Goal: Task Accomplishment & Management: Manage account settings

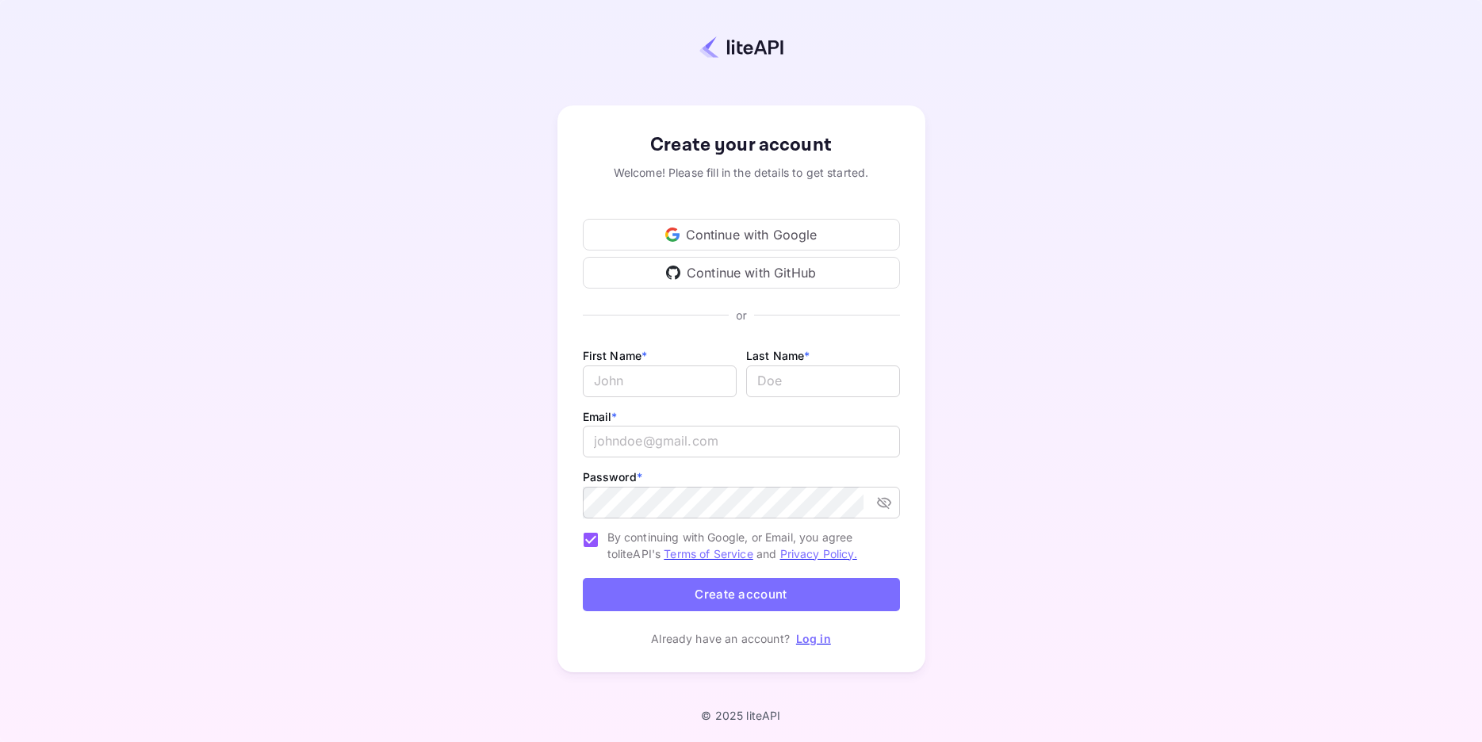
click at [718, 245] on div "Continue with Google" at bounding box center [741, 235] width 317 height 32
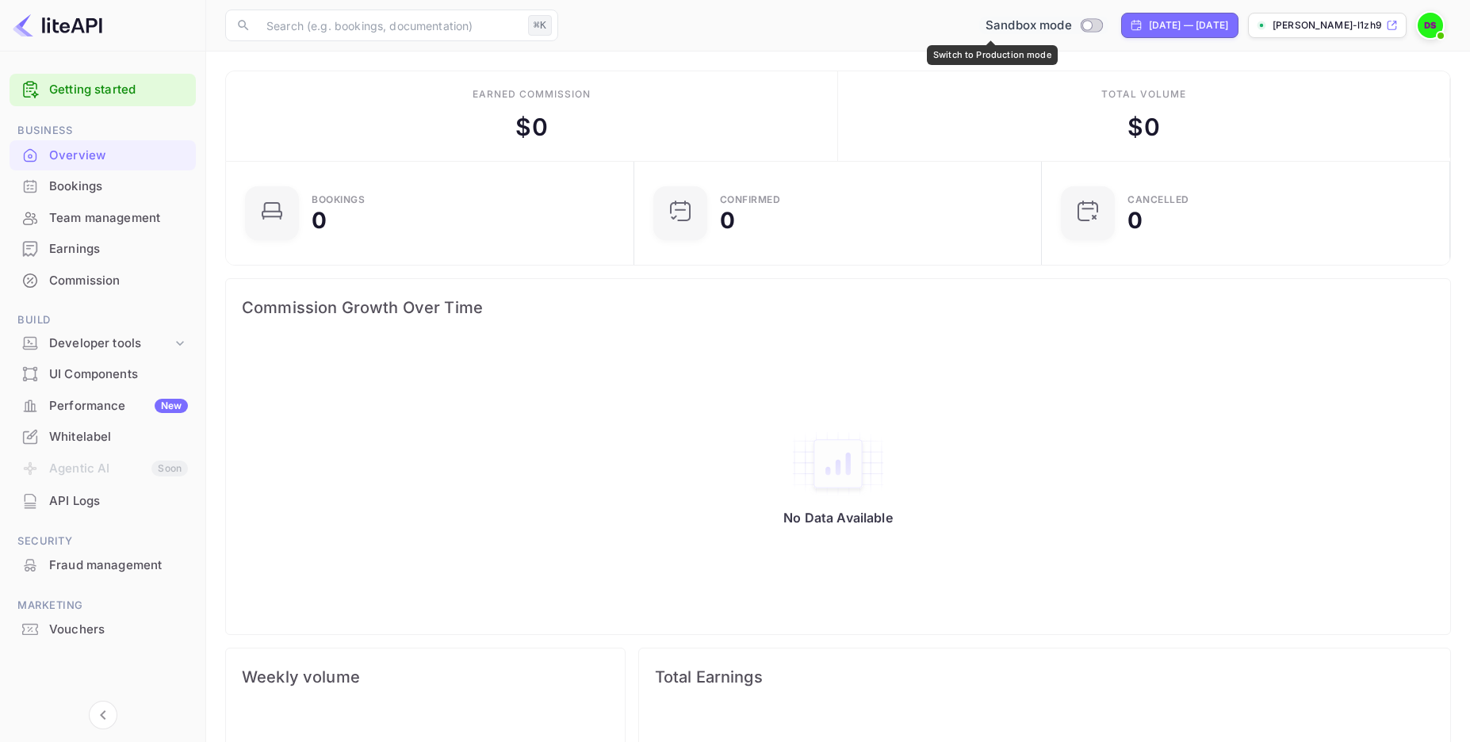
click at [1071, 28] on input "Switch to Production mode" at bounding box center [1087, 25] width 32 height 10
checkbox input "false"
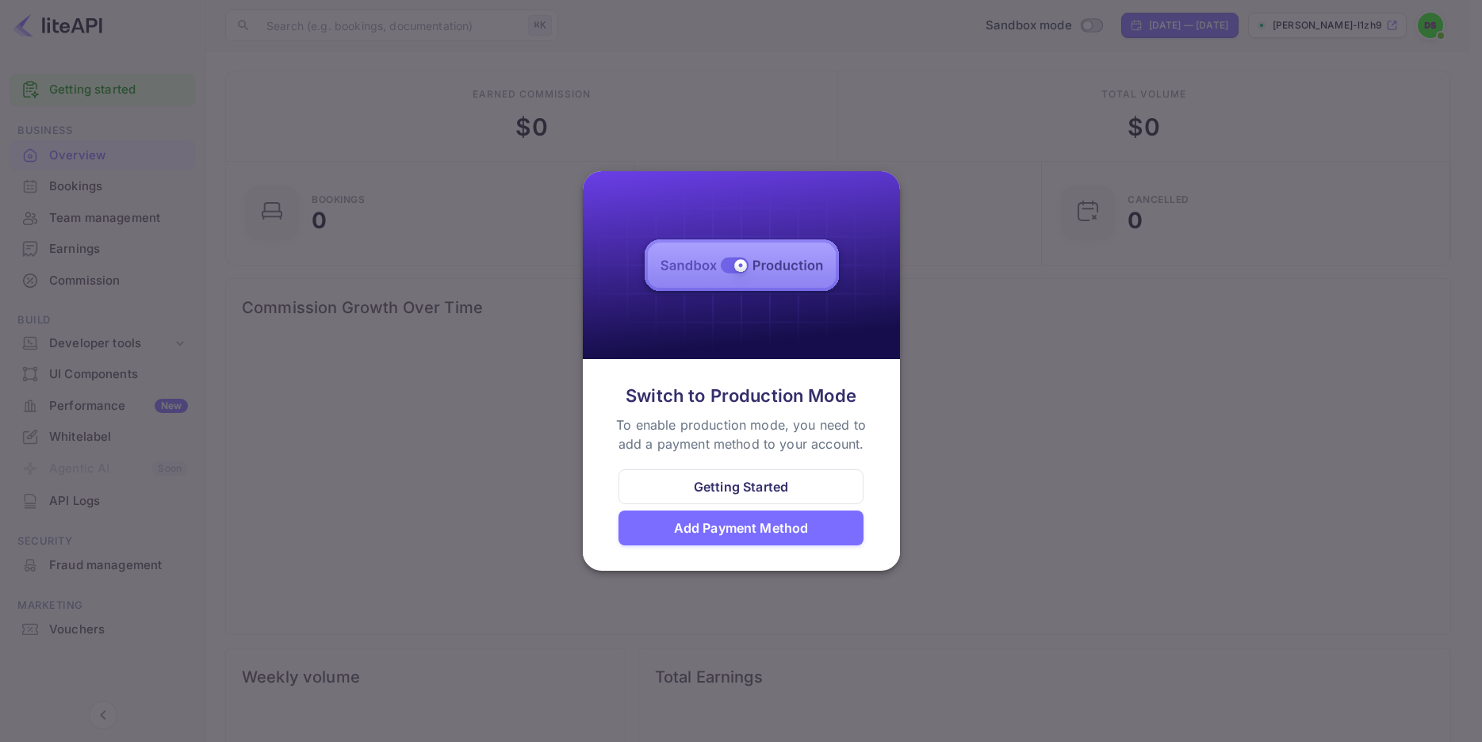
click at [989, 484] on div at bounding box center [741, 371] width 1482 height 742
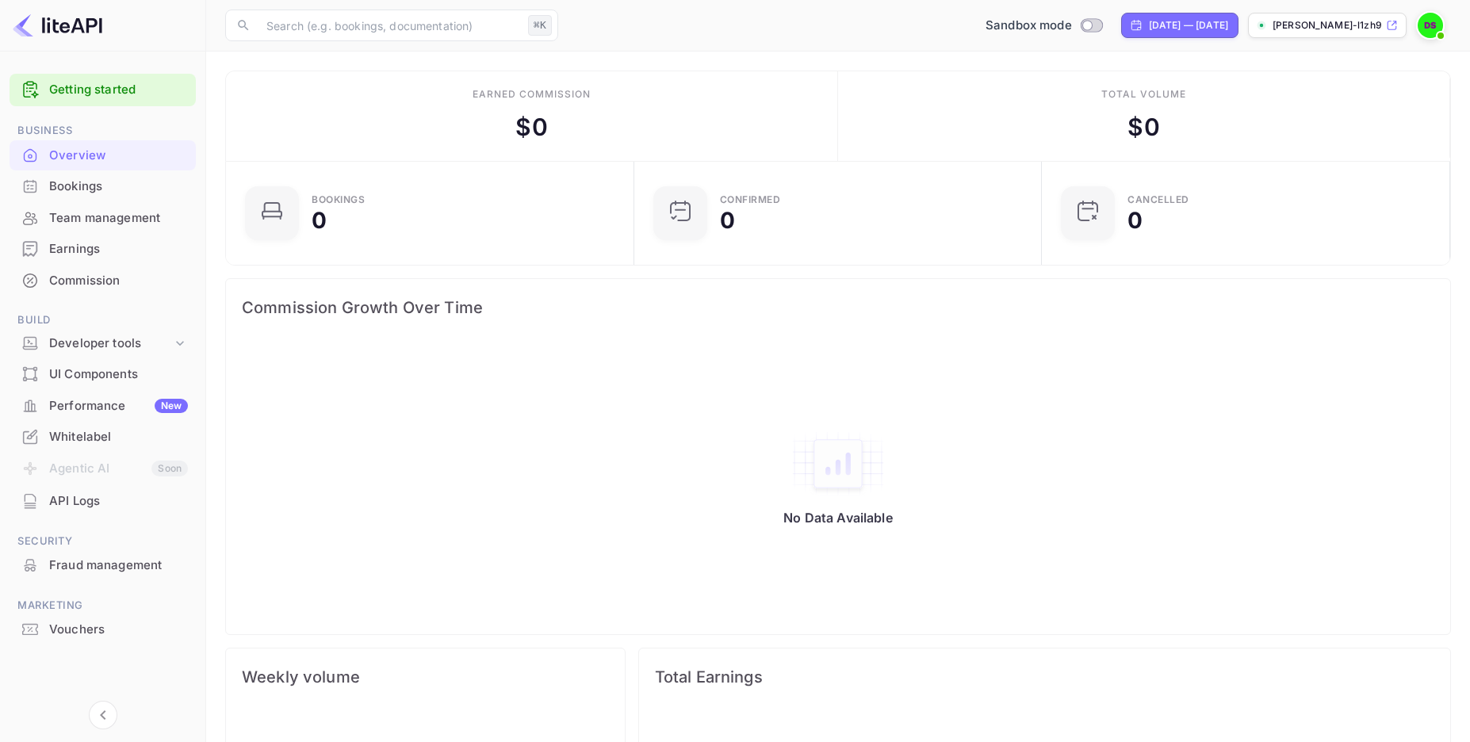
click at [102, 190] on div "Bookings" at bounding box center [118, 187] width 139 height 18
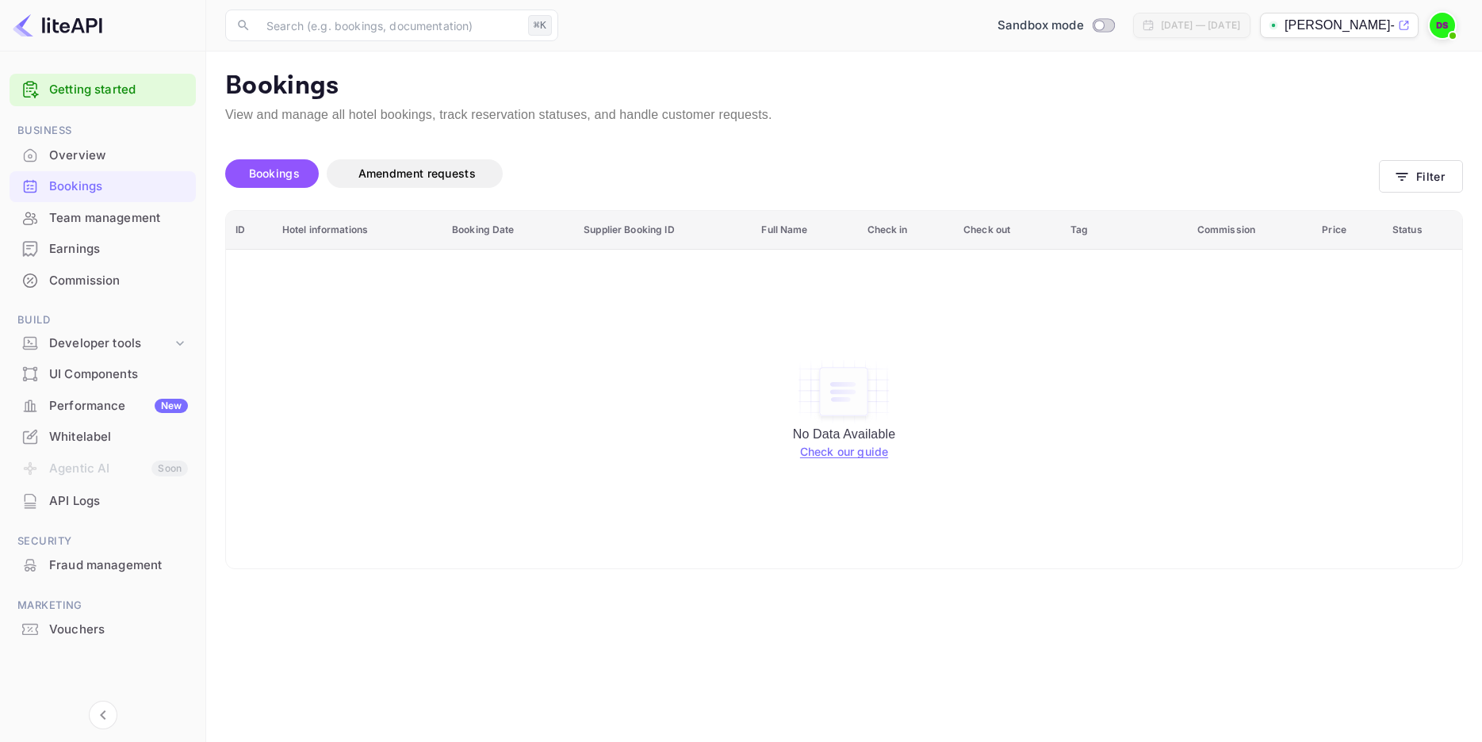
click at [143, 220] on div "Team management" at bounding box center [118, 218] width 139 height 18
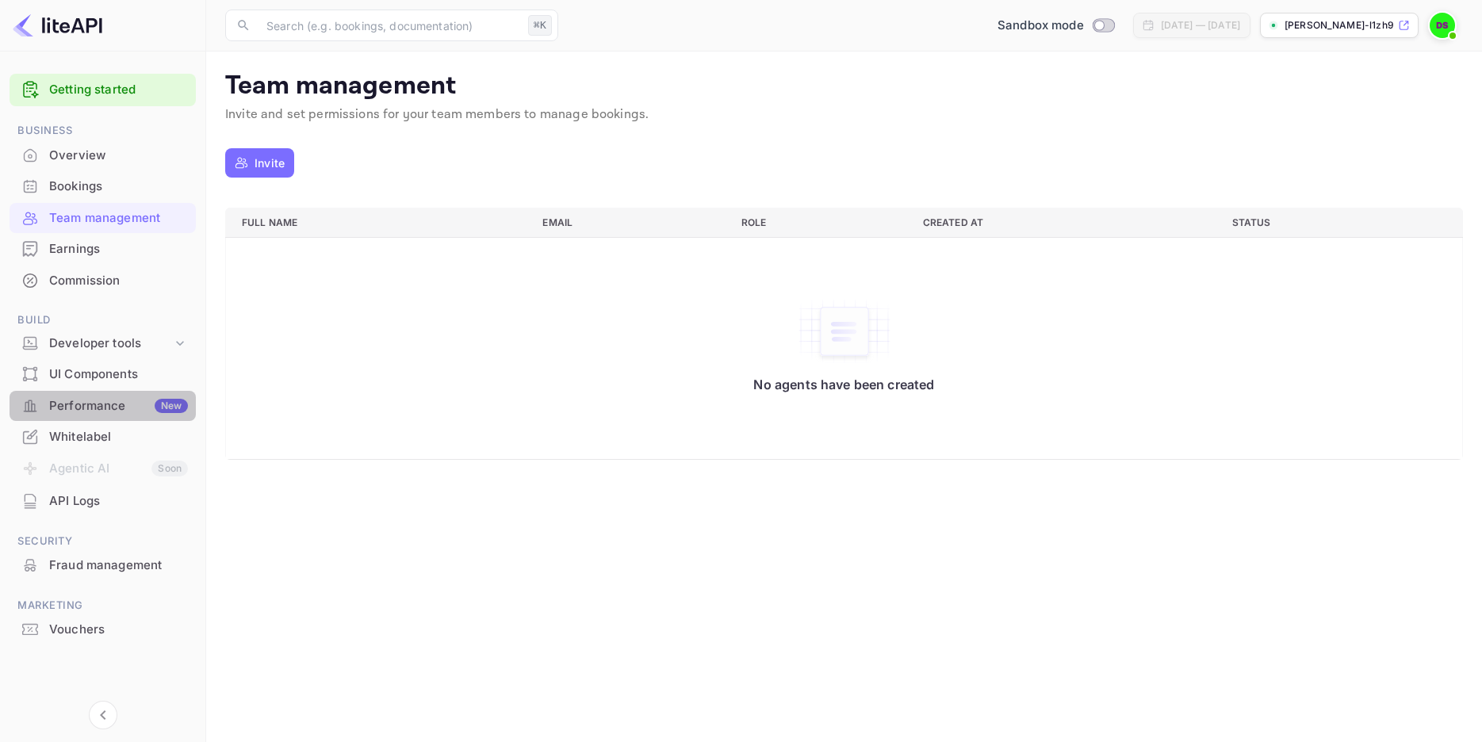
click at [98, 408] on div "Performance New" at bounding box center [118, 406] width 139 height 18
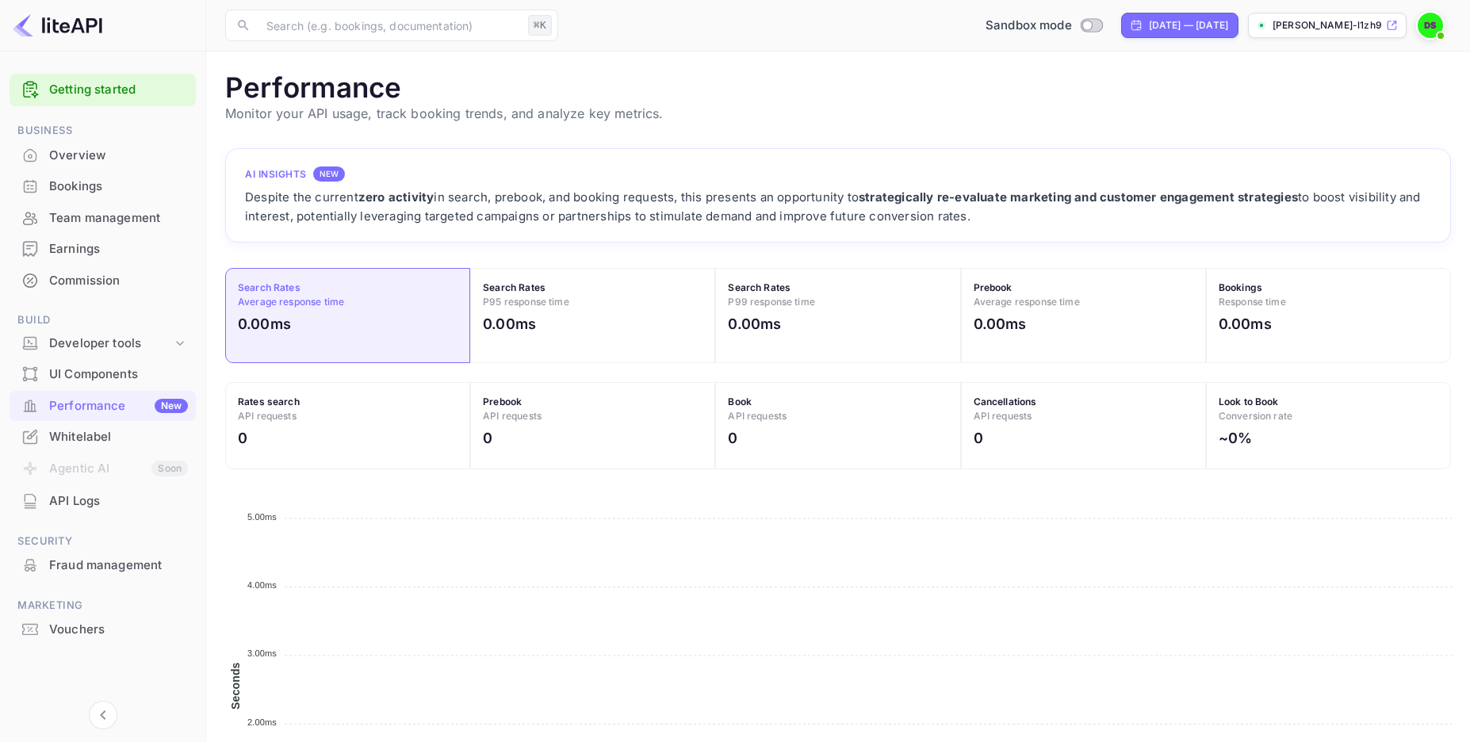
scroll to position [396, 1214]
click at [84, 621] on div "Vouchers" at bounding box center [118, 630] width 139 height 18
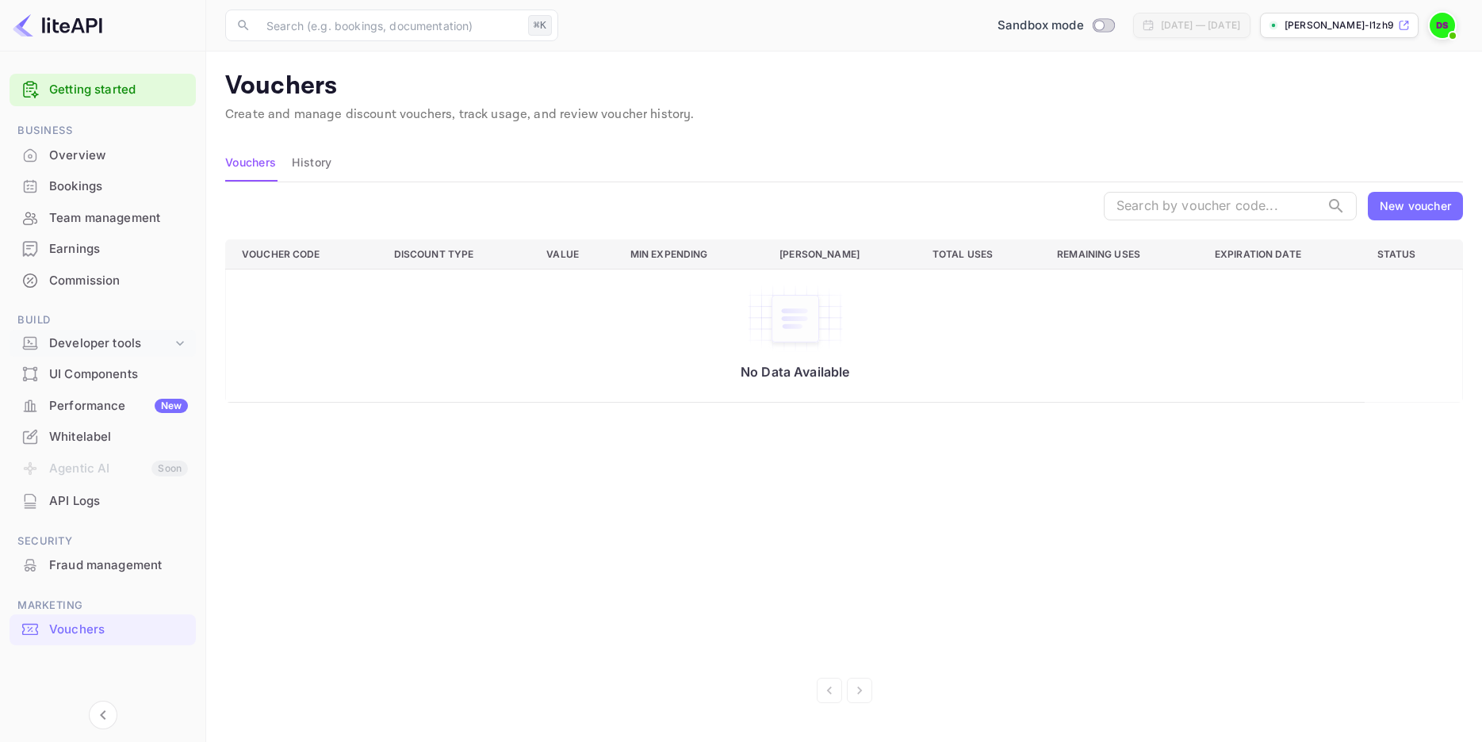
click at [122, 340] on div "Developer tools" at bounding box center [110, 344] width 123 height 18
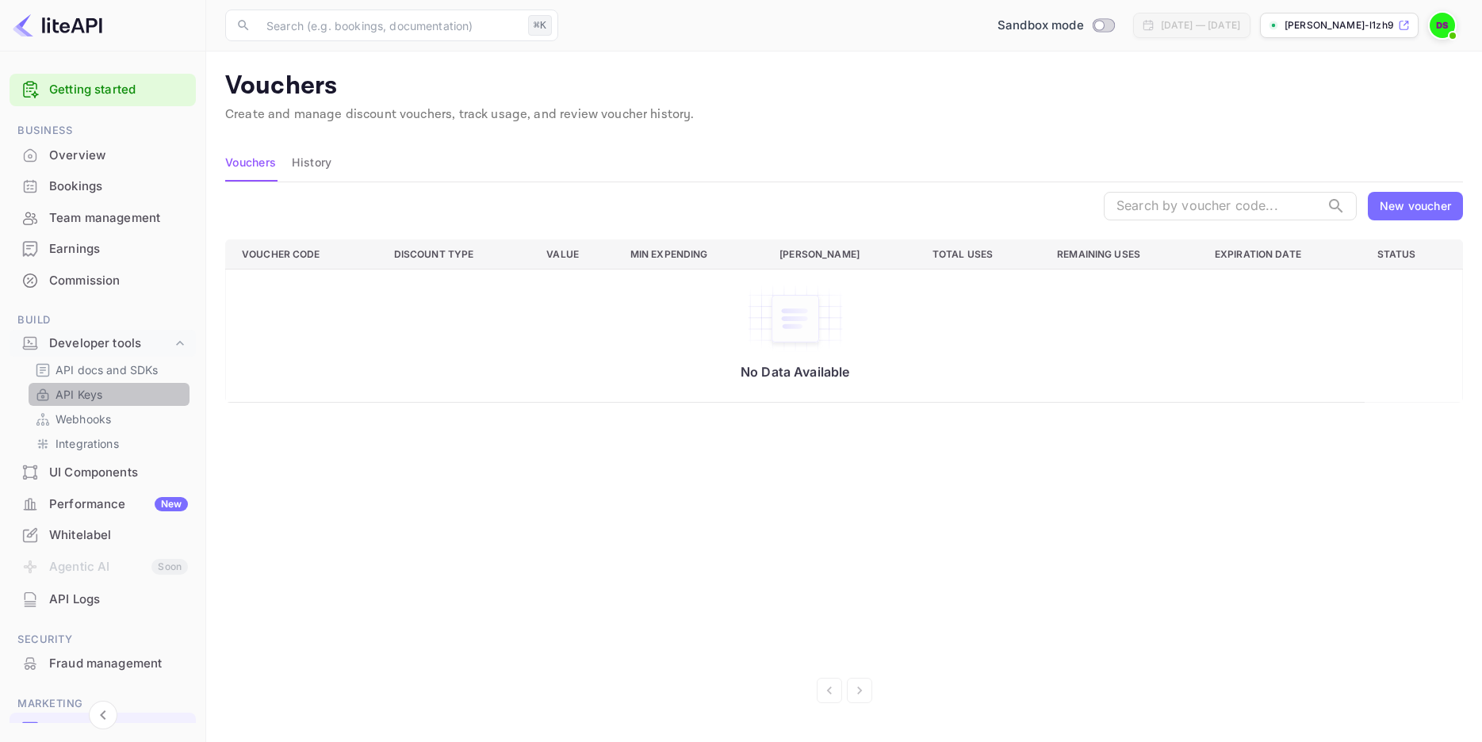
click at [89, 396] on p "API Keys" at bounding box center [79, 394] width 47 height 17
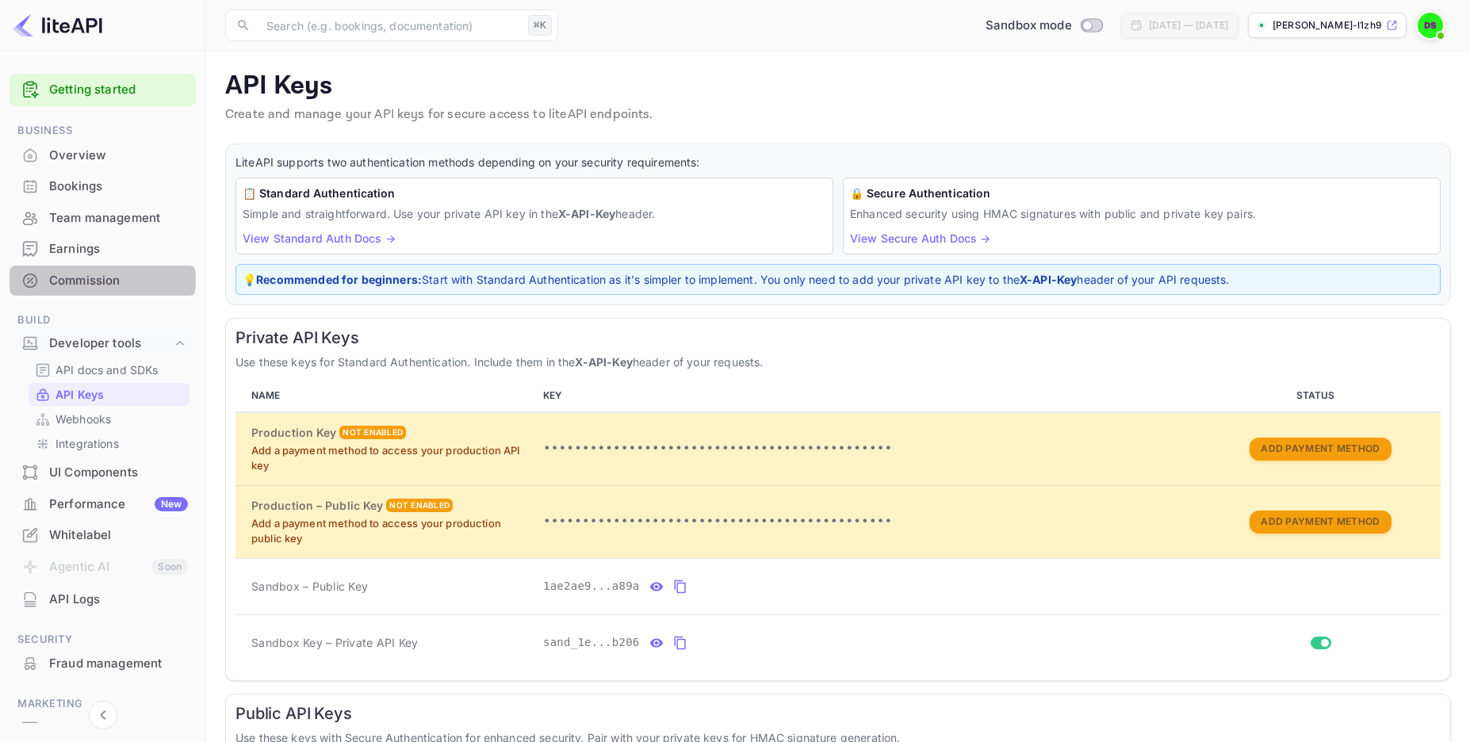
click at [101, 280] on div "Commission" at bounding box center [118, 281] width 139 height 18
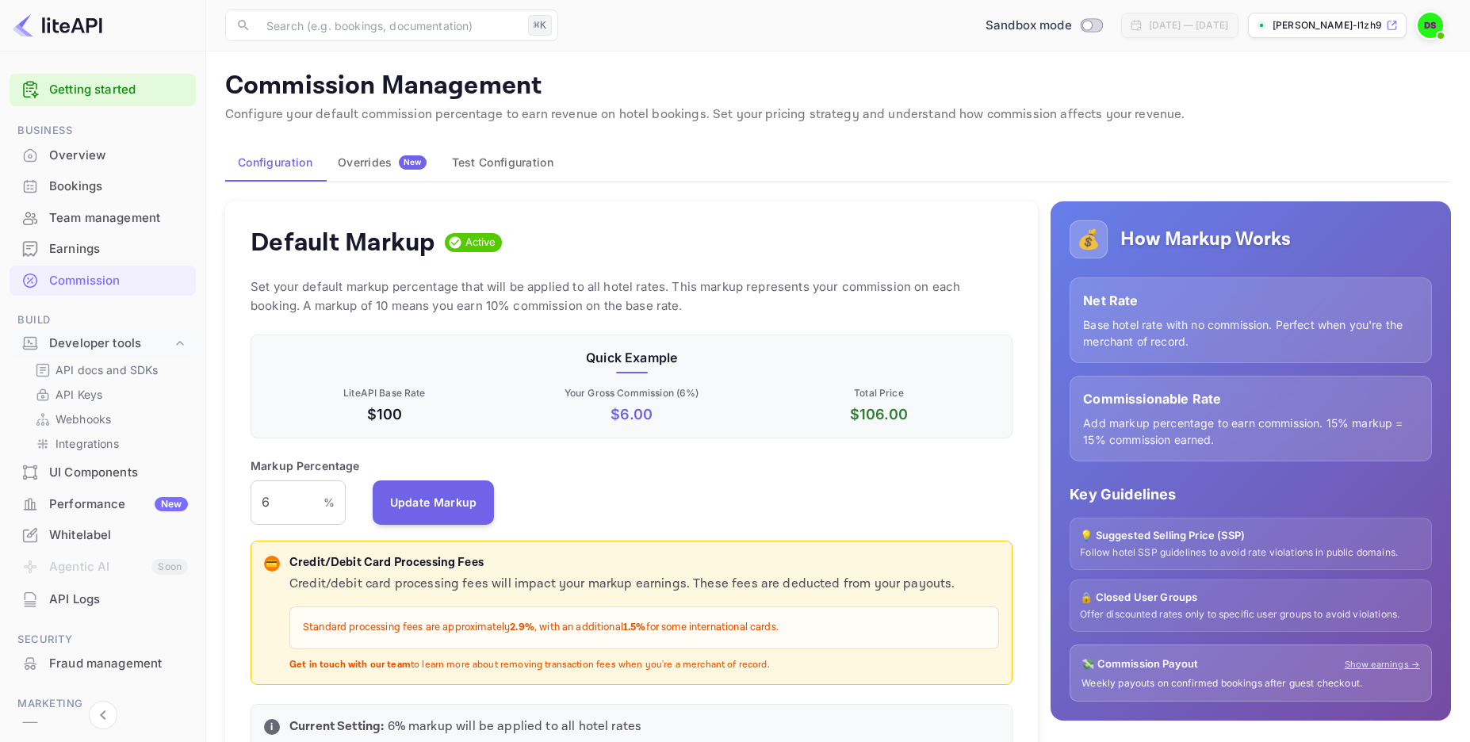
scroll to position [270, 751]
click at [299, 505] on input "6" at bounding box center [287, 502] width 73 height 44
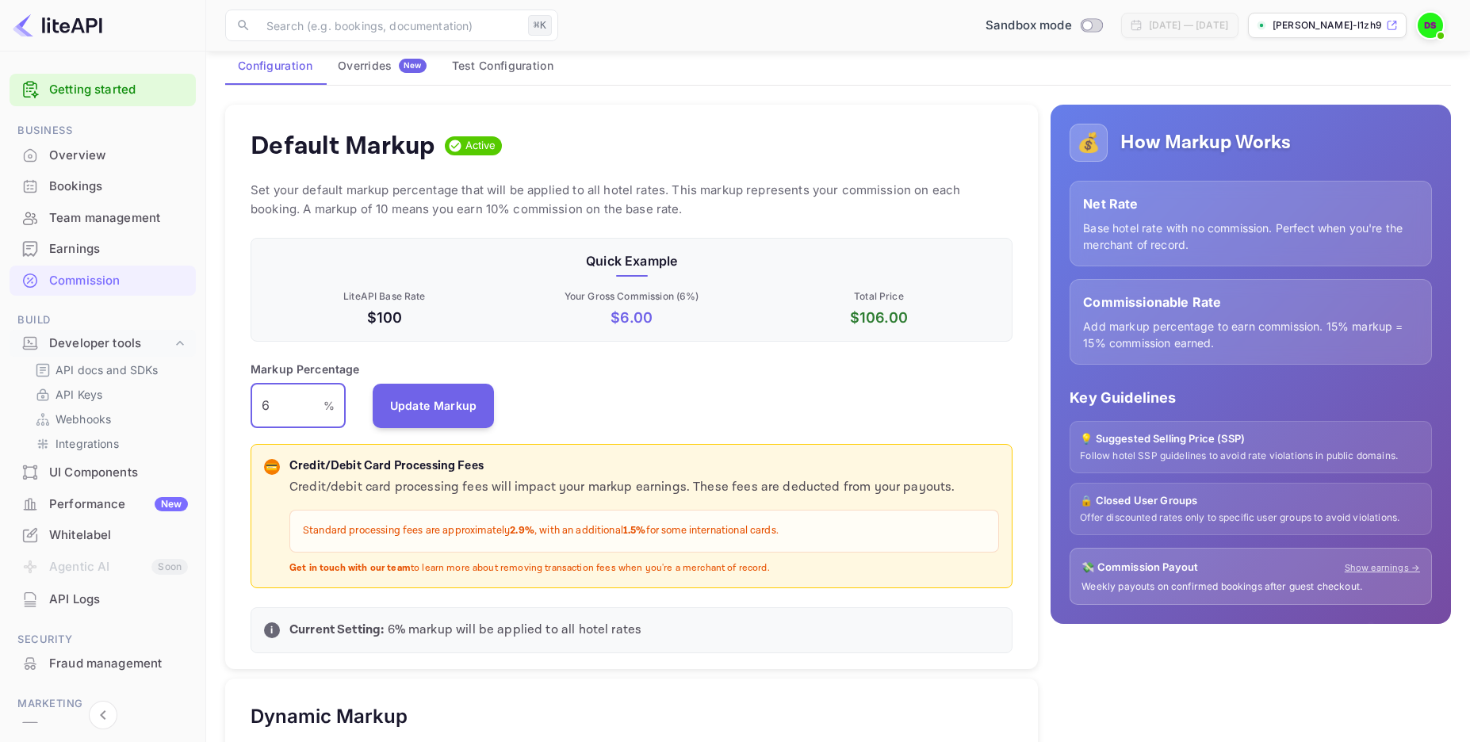
scroll to position [94, 0]
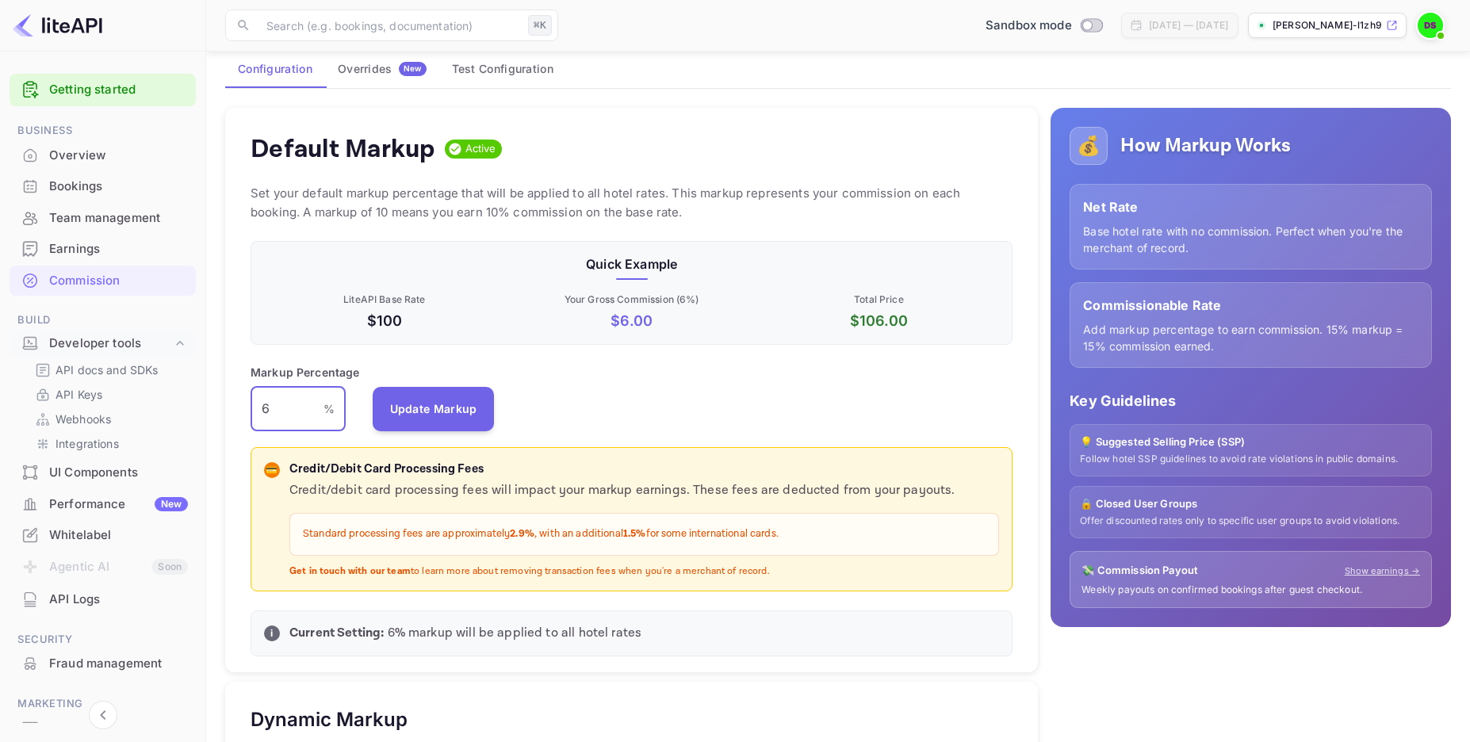
click at [259, 397] on input "6" at bounding box center [287, 409] width 73 height 44
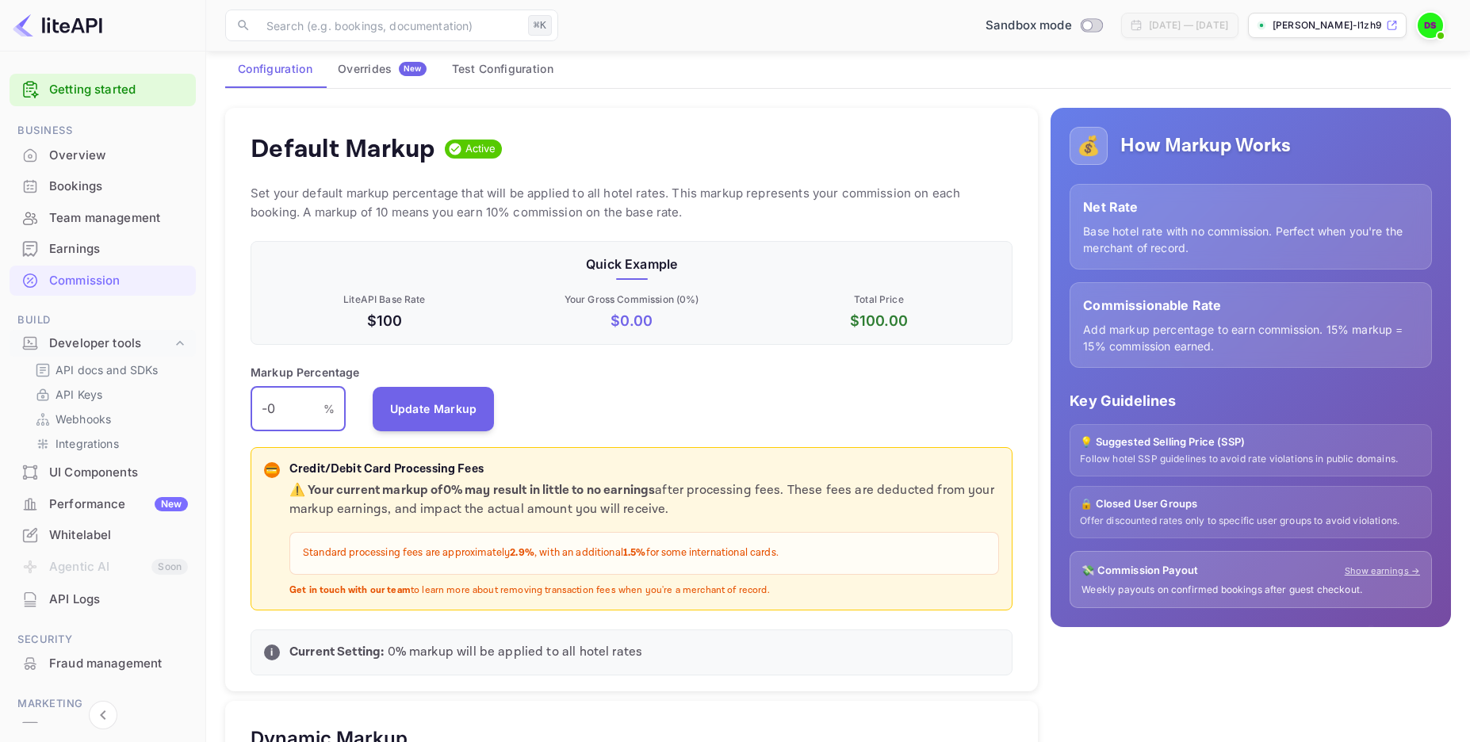
type input "0"
click at [306, 415] on input "0" at bounding box center [287, 409] width 73 height 44
click at [281, 400] on input "1" at bounding box center [287, 409] width 73 height 44
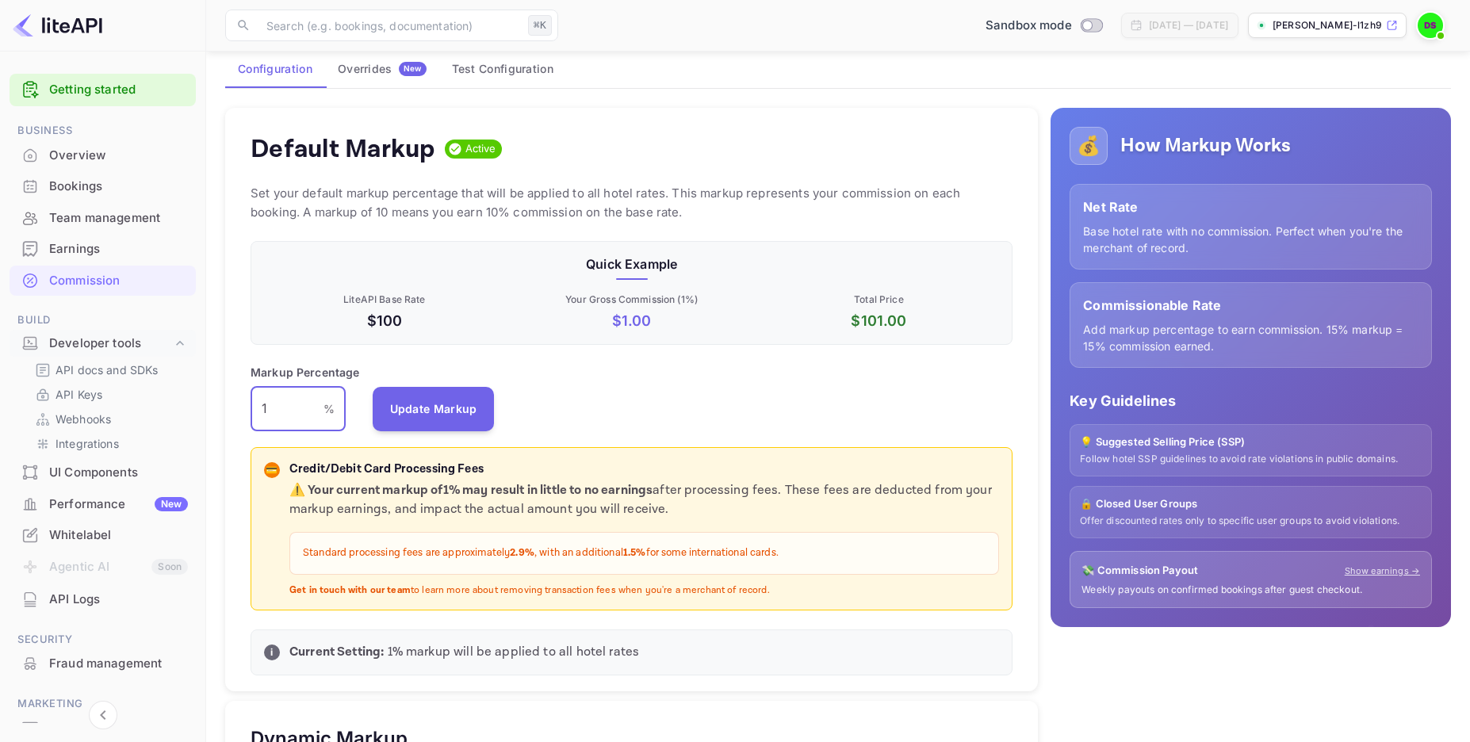
click at [281, 400] on input "1" at bounding box center [287, 409] width 73 height 44
click at [293, 402] on input "1" at bounding box center [287, 409] width 73 height 44
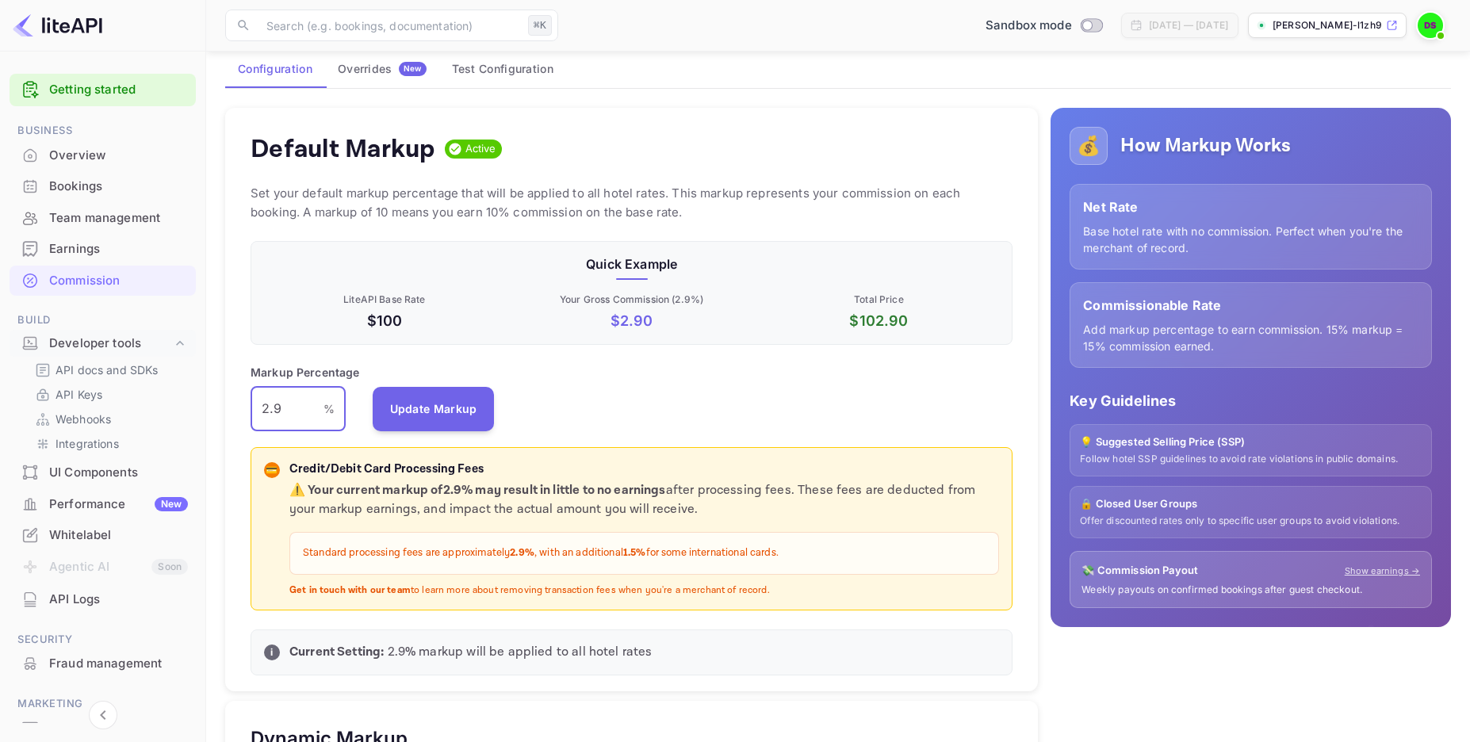
click at [247, 401] on div "Default Markup Active Set your default markup percentage that will be applied t…" at bounding box center [631, 400] width 813 height 584
type input "0"
click at [423, 410] on button "Update Markup" at bounding box center [434, 408] width 122 height 44
click at [666, 591] on p "Get in touch with our team to learn more about removing transaction fees when y…" at bounding box center [644, 590] width 710 height 13
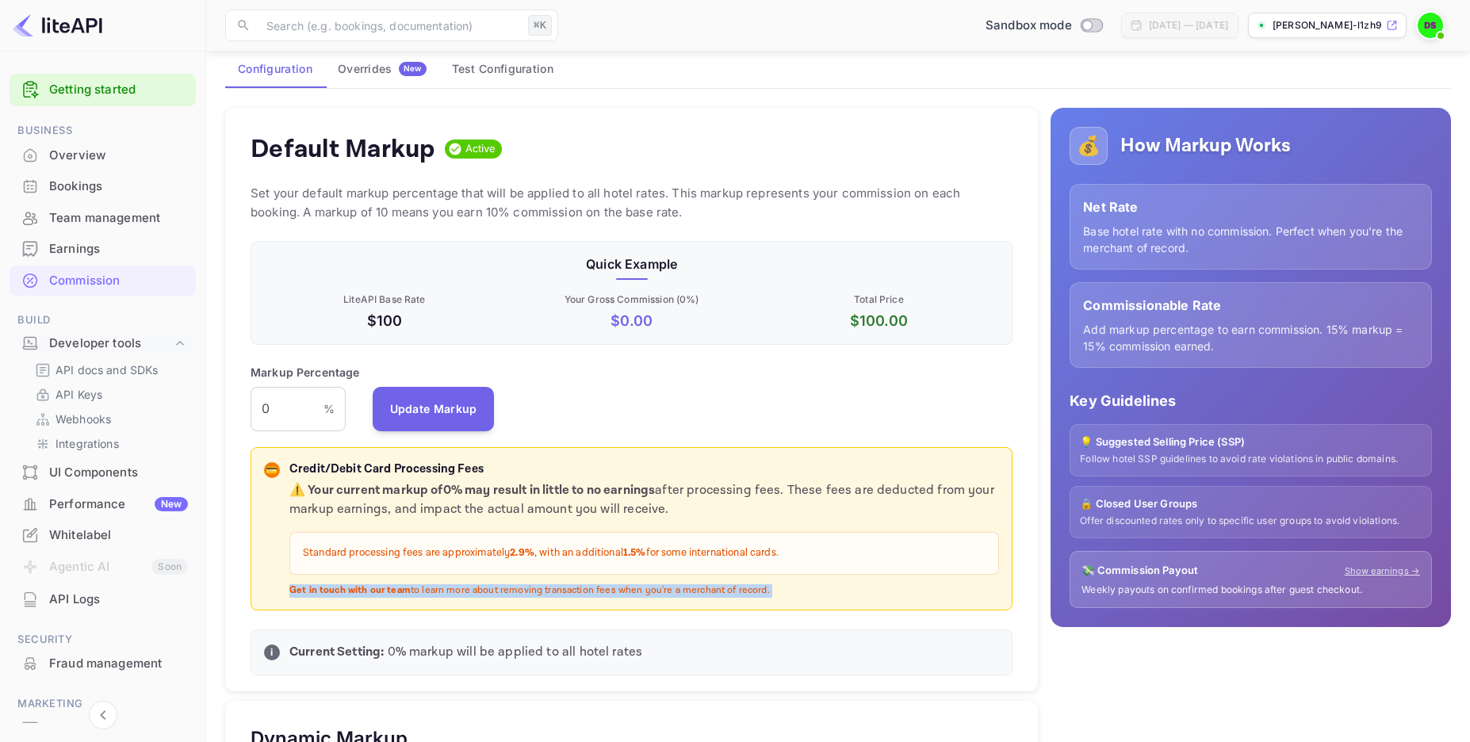
click at [666, 591] on p "Get in touch with our team to learn more about removing transaction fees when y…" at bounding box center [644, 590] width 710 height 13
click at [509, 581] on div "⚠️ Your current markup of 0 % may result in little to no earnings after process…" at bounding box center [644, 539] width 710 height 116
click at [499, 596] on p "Get in touch with our team to learn more about removing transaction fees when y…" at bounding box center [644, 590] width 710 height 13
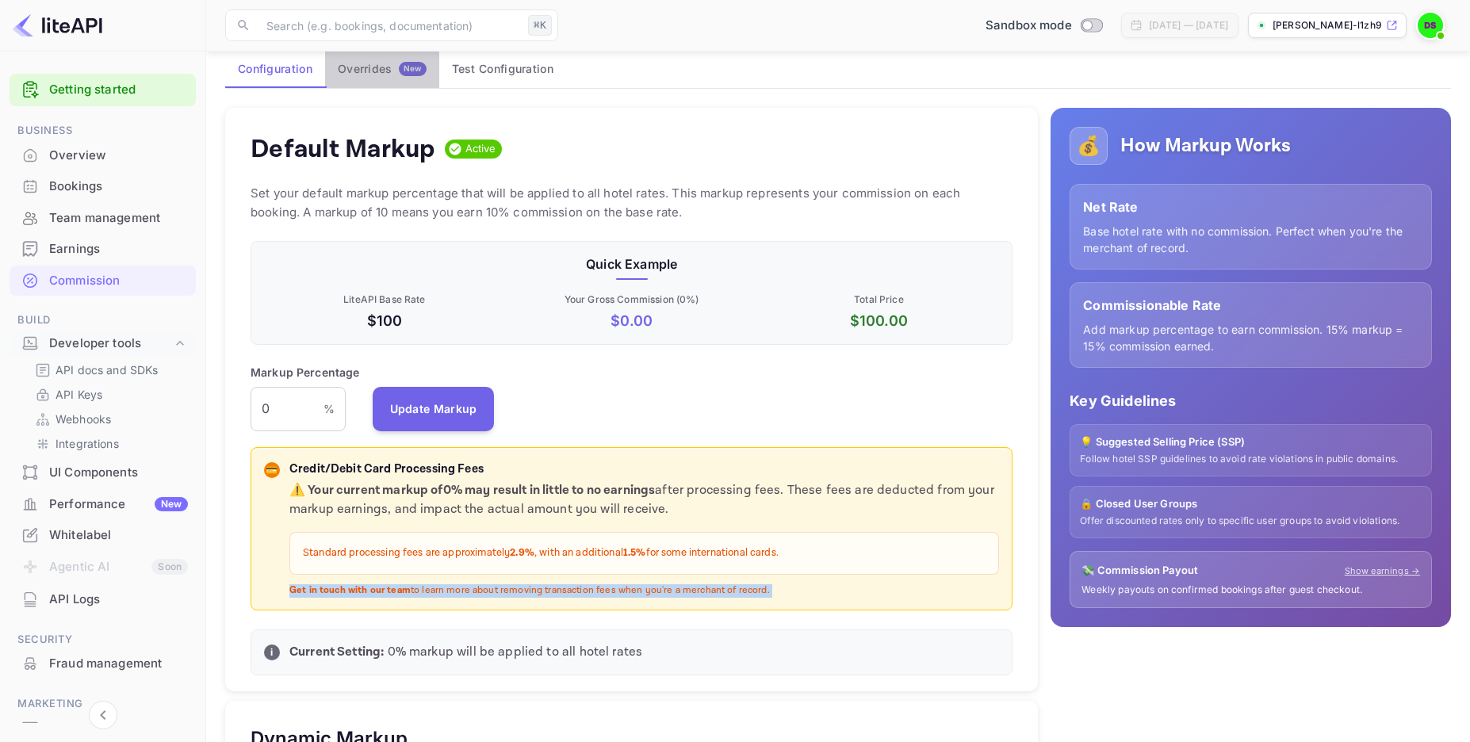
click at [372, 62] on div "Overrides New" at bounding box center [382, 69] width 89 height 14
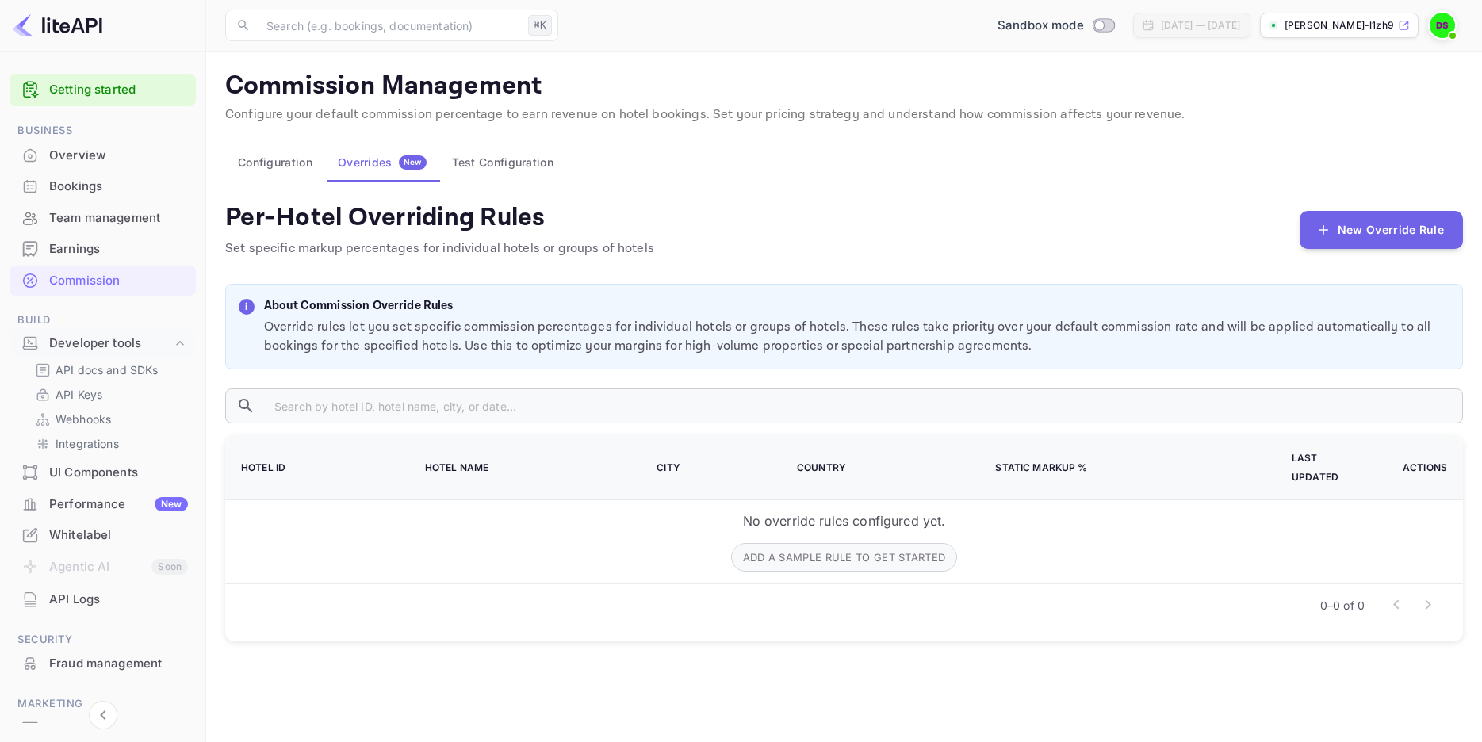
click at [489, 156] on button "Test Configuration" at bounding box center [502, 163] width 127 height 38
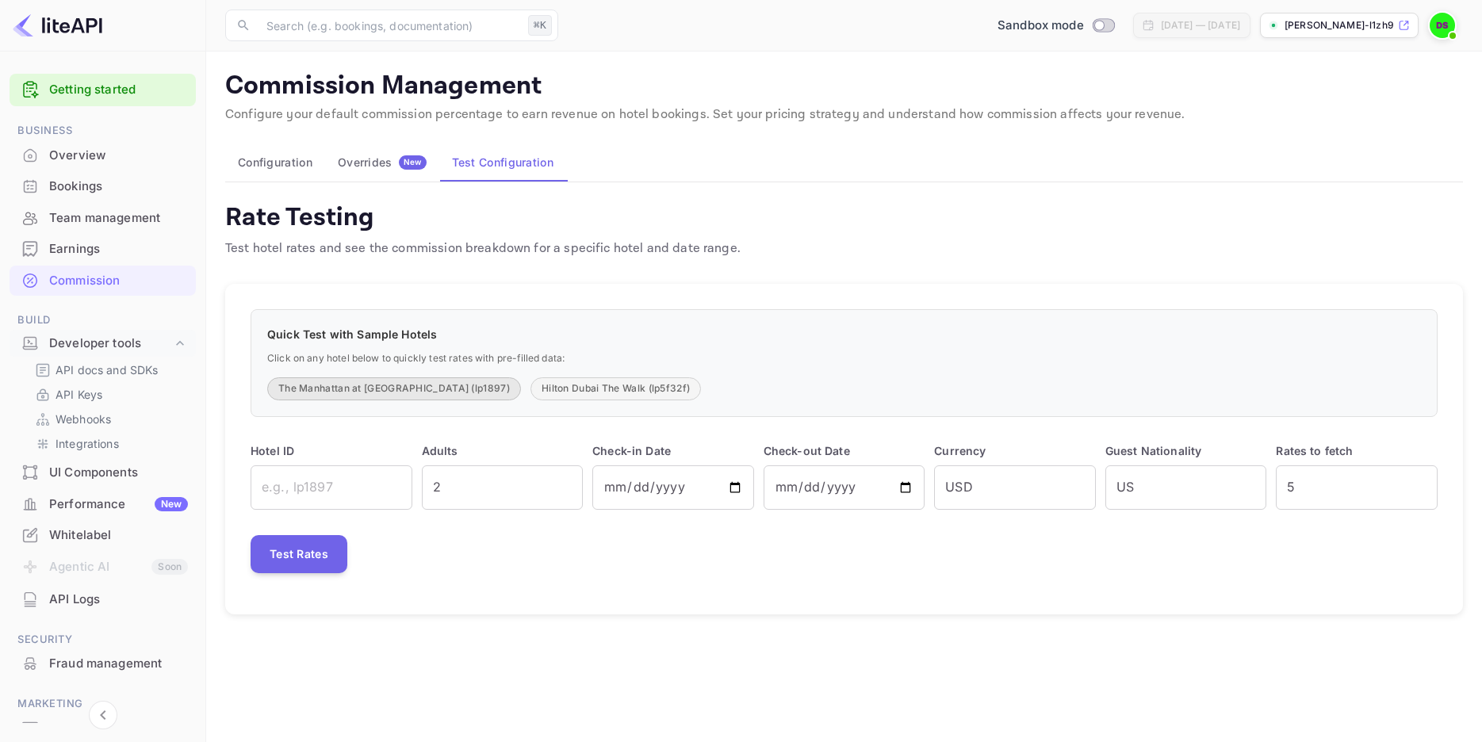
click at [339, 388] on button "The Manhattan at [GEOGRAPHIC_DATA] (lp1897)" at bounding box center [394, 388] width 254 height 23
type input "lp1897"
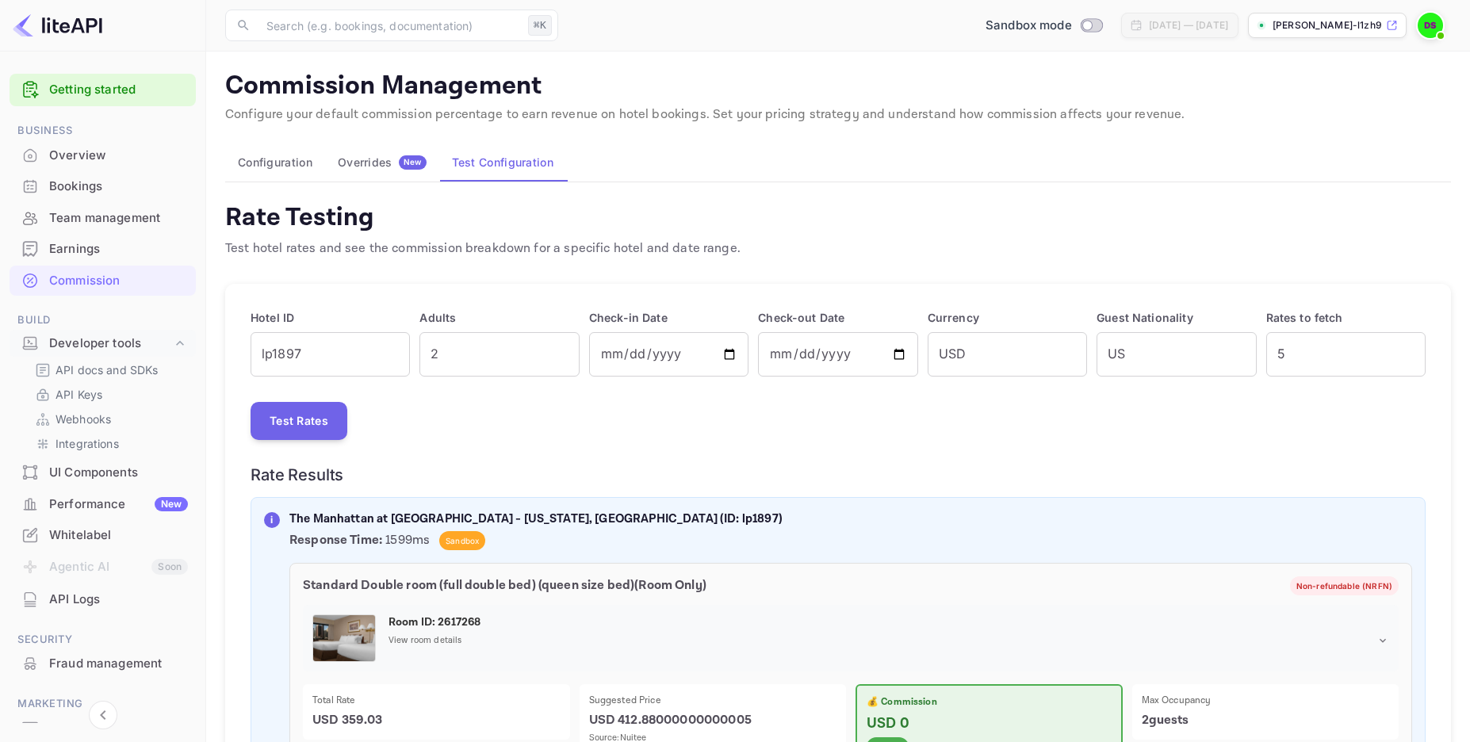
click at [1365, 24] on p "[PERSON_NAME]-l1zh9.n..." at bounding box center [1328, 25] width 110 height 14
